Goal: Task Accomplishment & Management: Manage account settings

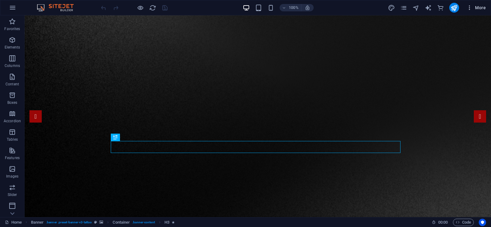
click at [470, 9] on icon "button" at bounding box center [470, 8] width 6 height 6
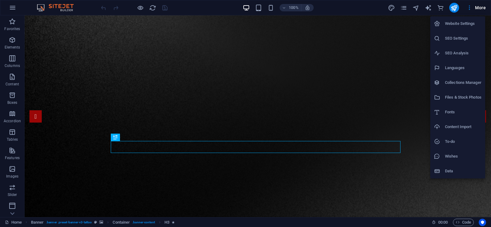
click at [466, 19] on li "Website Settings" at bounding box center [458, 23] width 55 height 15
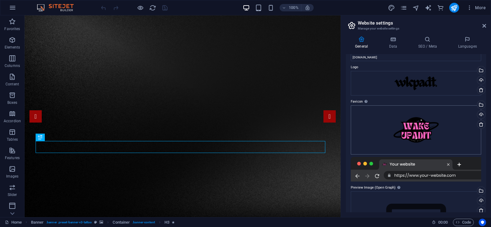
scroll to position [31, 0]
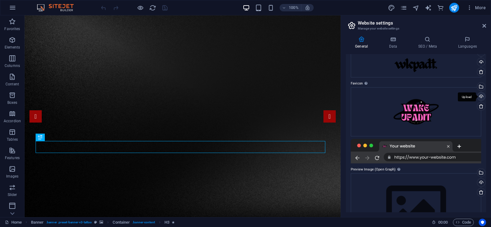
click at [480, 98] on div "Upload" at bounding box center [480, 96] width 9 height 9
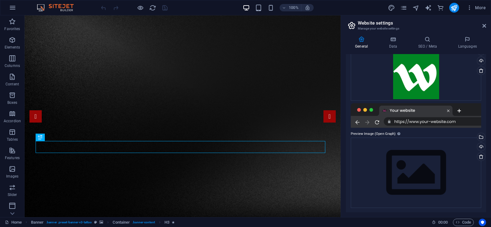
scroll to position [67, 0]
click at [480, 145] on div "Upload" at bounding box center [480, 146] width 9 height 9
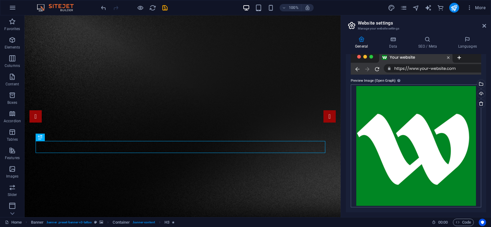
scroll to position [89, 0]
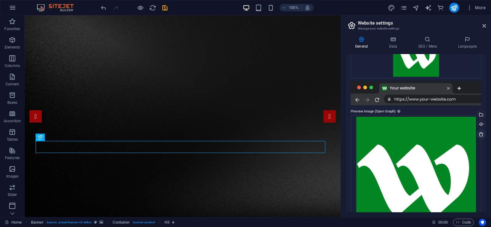
click at [480, 133] on icon at bounding box center [481, 134] width 5 height 5
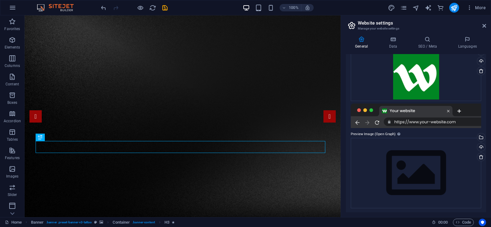
scroll to position [67, 0]
click at [391, 43] on h4 "Data" at bounding box center [394, 42] width 29 height 13
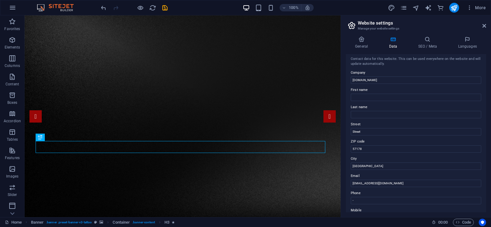
scroll to position [0, 0]
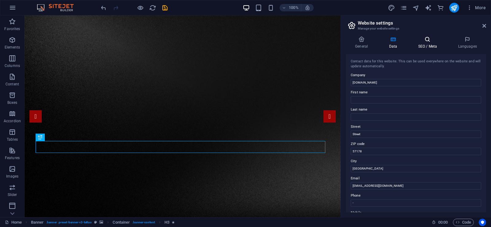
click at [418, 46] on h4 "SEO / Meta" at bounding box center [429, 42] width 40 height 13
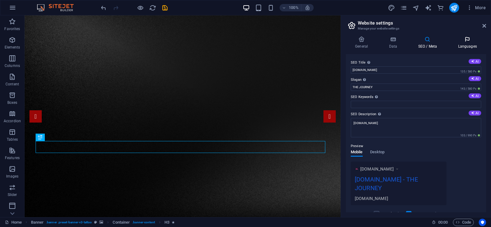
click at [463, 47] on h4 "Languages" at bounding box center [467, 42] width 37 height 13
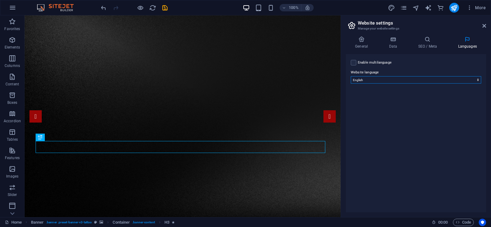
click at [400, 79] on select "Abkhazian Afar Afrikaans Akan Albanian Amharic Arabic Aragonese Armenian Assame…" at bounding box center [416, 79] width 131 height 7
click at [354, 63] on label at bounding box center [354, 63] width 6 height 6
click at [0, 0] on input "Enable multilanguage To disable multilanguage delete all languages until only o…" at bounding box center [0, 0] width 0 height 0
select select
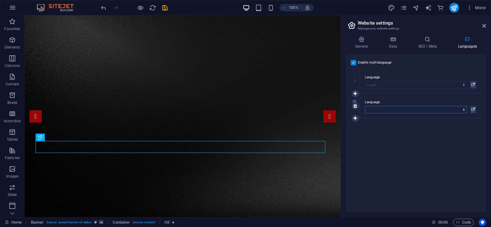
click at [387, 109] on select "Abkhazian Afar Afrikaans Akan Albanian Amharic Arabic Aragonese Armenian Assame…" at bounding box center [416, 109] width 102 height 7
click at [393, 91] on div "Language Abkhazian Afar Afrikaans Akan Albanian Amharic Arabic Aragonese Armeni…" at bounding box center [420, 81] width 121 height 25
click at [411, 111] on select "Abkhazian Afar Afrikaans Akan Albanian Amharic Arabic Aragonese Armenian Assame…" at bounding box center [416, 109] width 102 height 7
click at [404, 139] on div "Enable multilanguage To disable multilanguage delete all languages until only o…" at bounding box center [416, 133] width 140 height 158
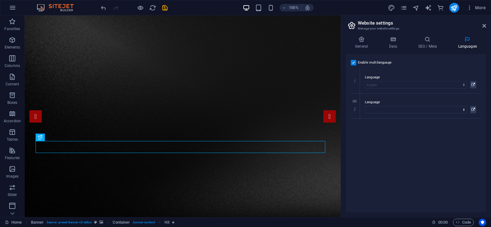
click at [354, 64] on label at bounding box center [354, 63] width 6 height 6
click at [0, 0] on input "Enable multilanguage To disable multilanguage delete all languages until only o…" at bounding box center [0, 0] width 0 height 0
click at [168, 10] on icon "save" at bounding box center [165, 7] width 7 height 7
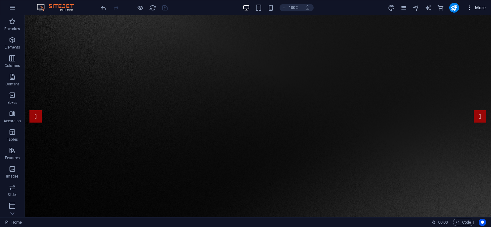
click at [469, 9] on icon "button" at bounding box center [470, 8] width 6 height 6
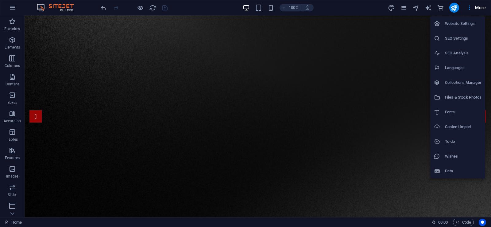
click at [452, 10] on div at bounding box center [245, 113] width 491 height 227
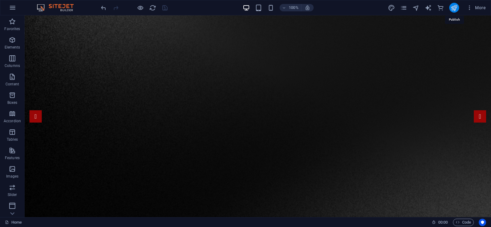
click at [454, 8] on icon "publish" at bounding box center [454, 7] width 7 height 7
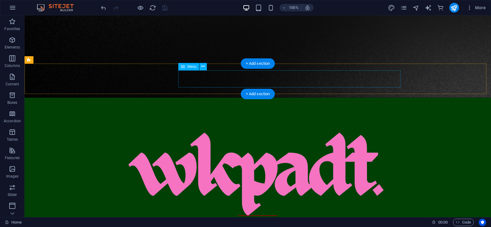
scroll to position [154, 0]
